Goal: Task Accomplishment & Management: Complete application form

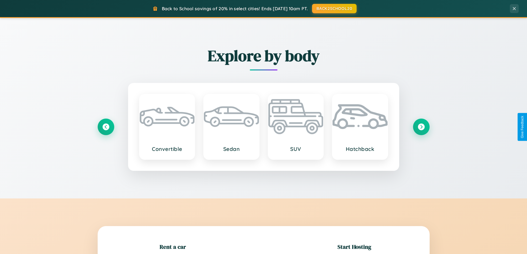
scroll to position [120, 0]
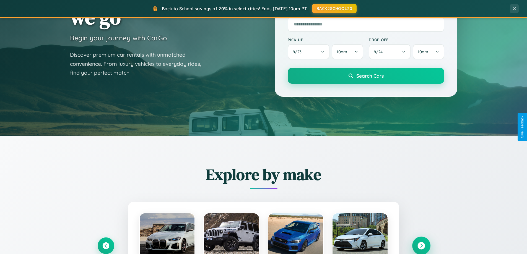
click at [421, 246] on icon at bounding box center [421, 245] width 7 height 7
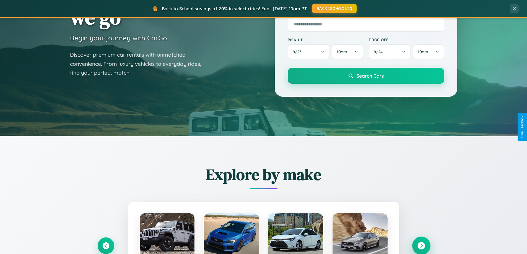
click at [421, 245] on icon at bounding box center [421, 245] width 7 height 7
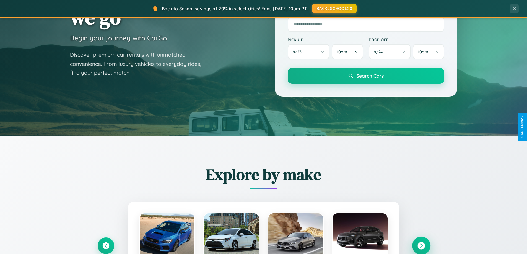
click at [421, 245] on icon at bounding box center [421, 245] width 7 height 7
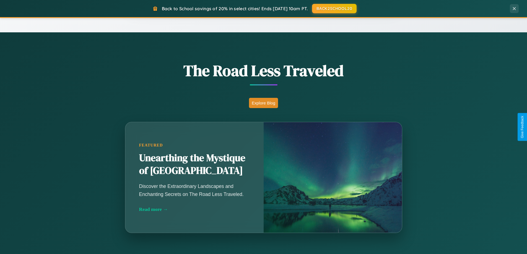
scroll to position [1065, 0]
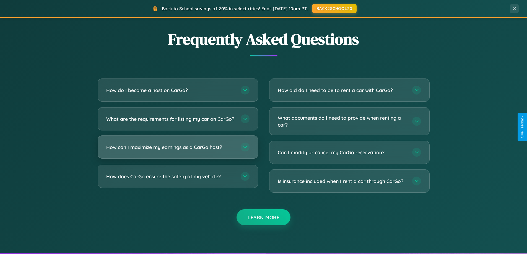
click at [178, 151] on h3 "How can I maximize my earnings as a CarGo host?" at bounding box center [170, 147] width 129 height 7
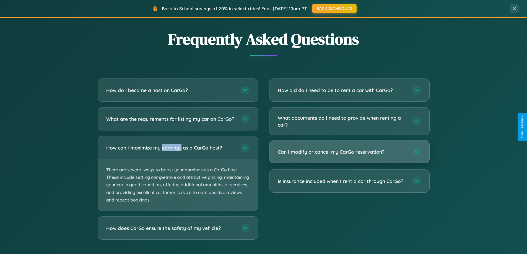
click at [349, 152] on h3 "Can I modify or cancel my CarGo reservation?" at bounding box center [342, 152] width 129 height 7
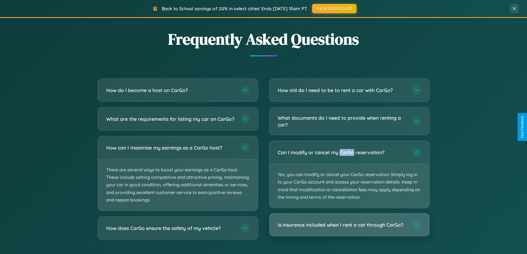
click at [349, 225] on h3 "Is insurance included when I rent a car through CarGo?" at bounding box center [342, 225] width 129 height 7
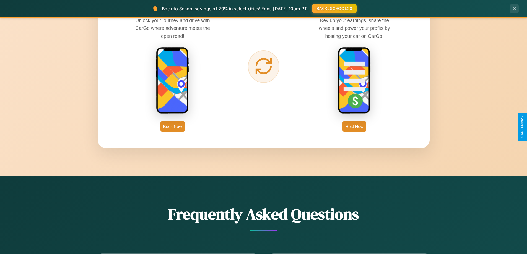
scroll to position [889, 0]
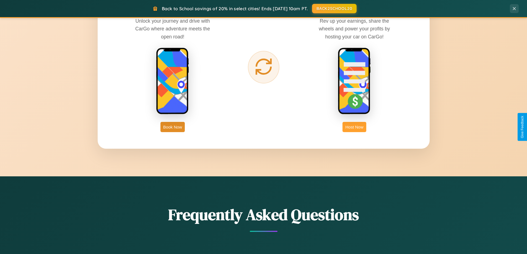
click at [354, 127] on button "Host Now" at bounding box center [355, 127] width 24 height 10
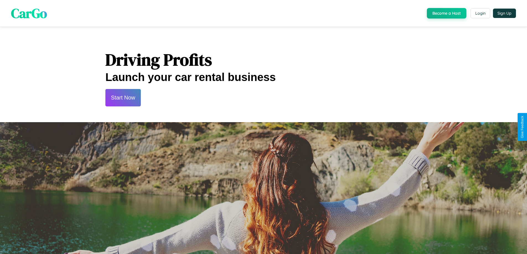
click at [123, 98] on button "Start Now" at bounding box center [122, 97] width 35 height 17
